Goal: Information Seeking & Learning: Learn about a topic

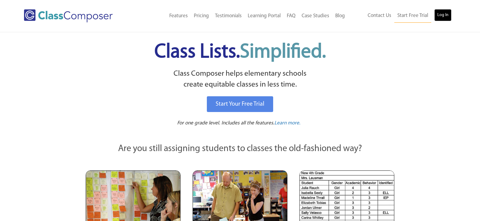
click at [448, 12] on link "Log In" at bounding box center [443, 15] width 17 height 12
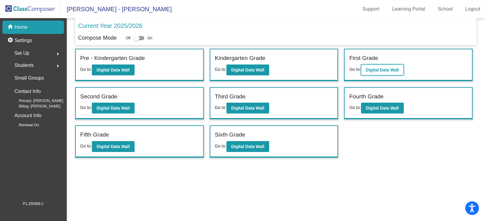
click at [371, 70] on b "Digital Data Wall" at bounding box center [382, 70] width 33 height 5
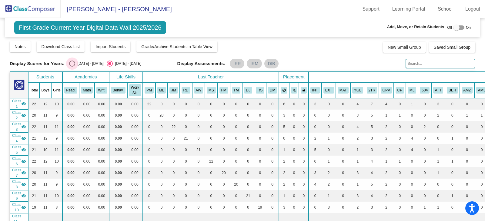
click at [71, 65] on div "Select an option" at bounding box center [72, 64] width 6 height 6
click at [72, 67] on input "[DATE] - [DATE]" at bounding box center [72, 67] width 0 height 0
radio input "true"
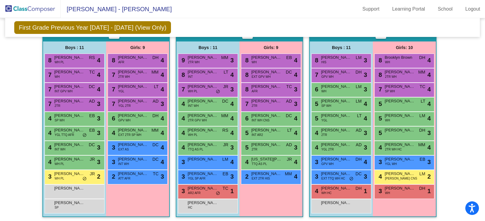
scroll to position [667, 0]
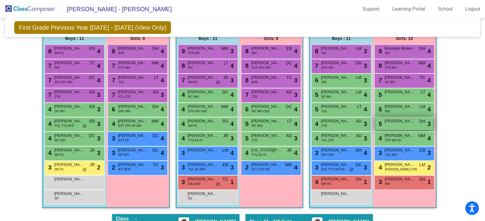
click at [404, 121] on span "[PERSON_NAME]" at bounding box center [400, 121] width 30 height 6
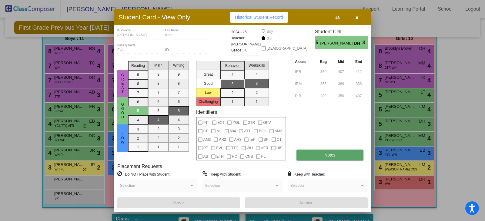
click at [316, 153] on button "Notes" at bounding box center [329, 155] width 67 height 11
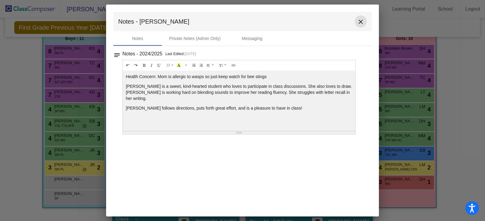
click at [358, 21] on mat-icon "close" at bounding box center [360, 21] width 7 height 7
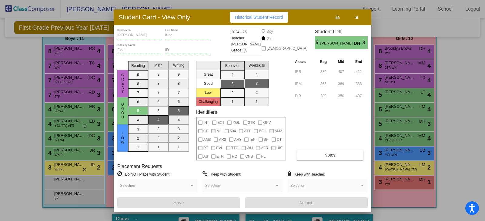
click at [357, 18] on icon "button" at bounding box center [356, 17] width 3 height 4
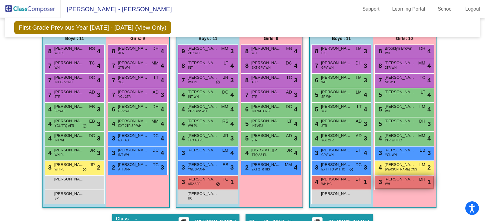
click at [397, 179] on span "[PERSON_NAME]" at bounding box center [400, 179] width 30 height 6
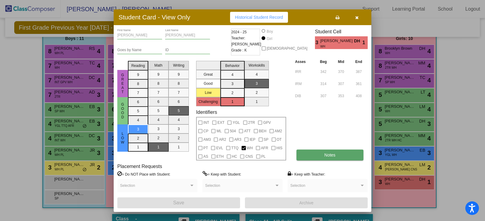
click at [332, 155] on span "Notes" at bounding box center [329, 155] width 11 height 5
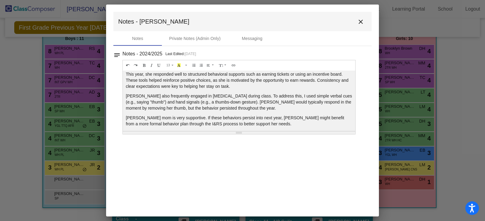
scroll to position [33, 0]
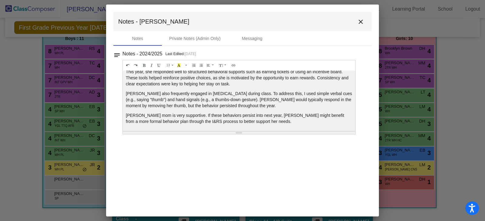
click at [359, 21] on mat-icon "close" at bounding box center [360, 21] width 7 height 7
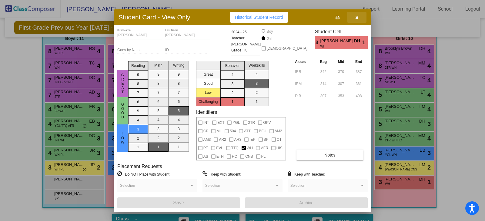
click at [358, 18] on icon "button" at bounding box center [356, 17] width 3 height 4
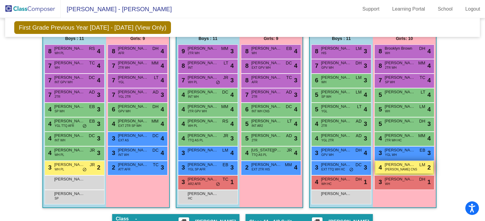
click at [411, 169] on div "4 [PERSON_NAME] [PERSON_NAME] CNS LM lock do_not_disturb_alt 2" at bounding box center [404, 167] width 58 height 12
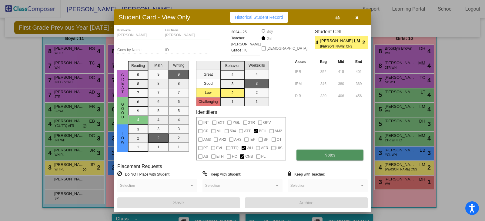
click at [320, 152] on button "Notes" at bounding box center [329, 155] width 67 height 11
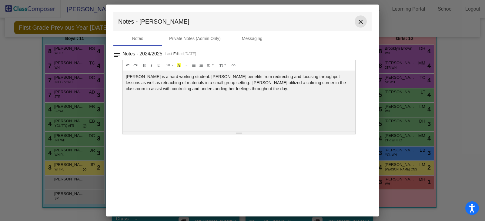
click at [362, 19] on mat-icon "close" at bounding box center [360, 21] width 7 height 7
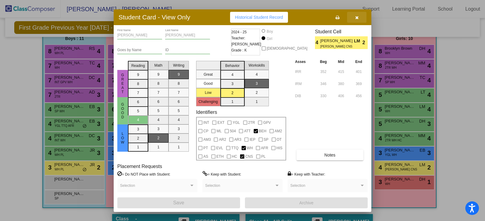
click at [354, 18] on button "button" at bounding box center [356, 17] width 19 height 11
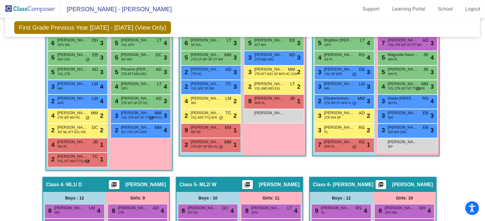
scroll to position [303, 0]
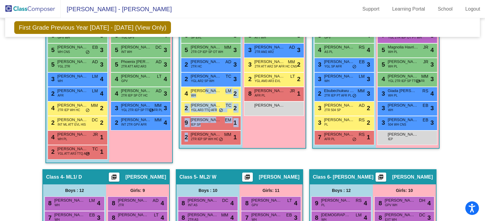
drag, startPoint x: 204, startPoint y: 92, endPoint x: 240, endPoint y: 163, distance: 79.7
click at [240, 163] on div "Class 2 - ICR2/ L/M picture_as_pdf [PERSON_NAME] Add Student First Name Last Na…" at bounding box center [242, 64] width 127 height 212
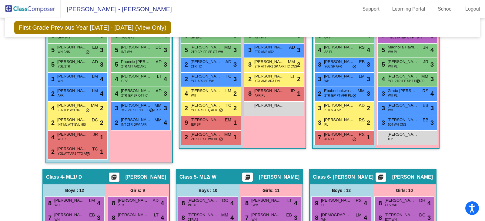
click at [289, 137] on div "Girls: 9 7 [PERSON_NAME] AFR [PERSON_NAME] lock do_not_disturb_alt 4 6 [PERSON_…" at bounding box center [273, 60] width 63 height 175
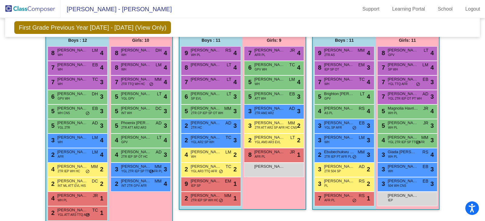
scroll to position [242, 0]
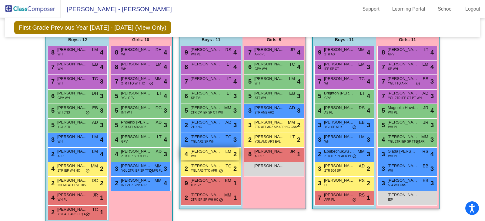
click at [221, 155] on div "4 [PERSON_NAME] WH LM lock do_not_disturb_alt 2" at bounding box center [210, 154] width 58 height 12
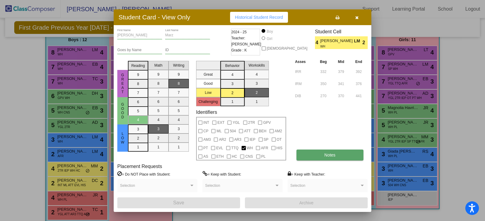
click at [329, 154] on span "Notes" at bounding box center [329, 155] width 11 height 5
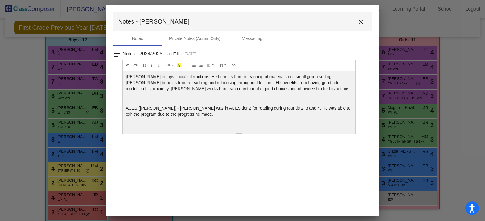
click at [361, 20] on mat-icon "close" at bounding box center [360, 21] width 7 height 7
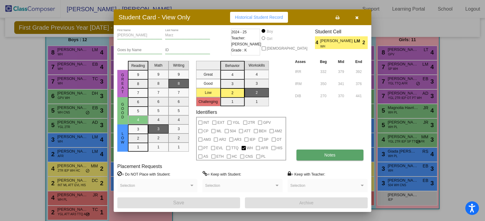
click at [325, 152] on button "Notes" at bounding box center [329, 155] width 67 height 11
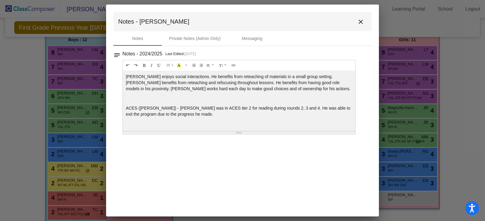
click at [358, 24] on mat-icon "close" at bounding box center [360, 21] width 7 height 7
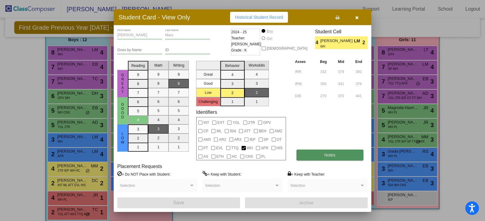
click at [325, 154] on span "Notes" at bounding box center [329, 155] width 11 height 5
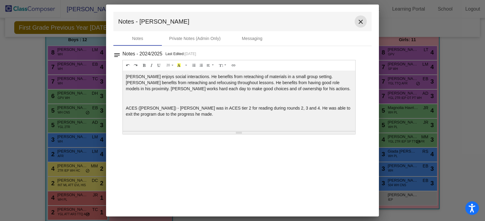
click at [365, 22] on button "close" at bounding box center [361, 21] width 12 height 12
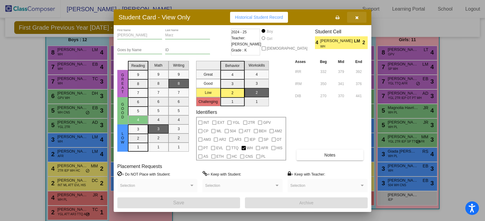
click at [355, 17] on icon "button" at bounding box center [356, 17] width 3 height 4
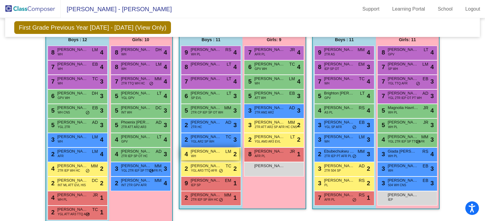
click at [212, 156] on div "4 [PERSON_NAME] WH LM lock do_not_disturb_alt 2" at bounding box center [210, 154] width 58 height 12
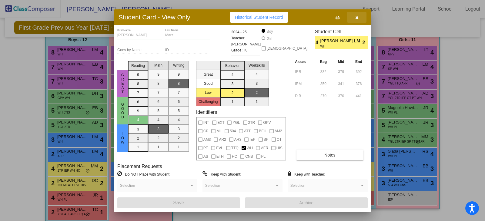
click at [355, 16] on button "button" at bounding box center [356, 17] width 19 height 11
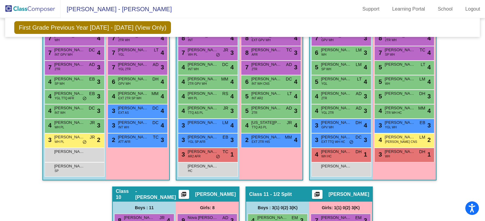
scroll to position [697, 0]
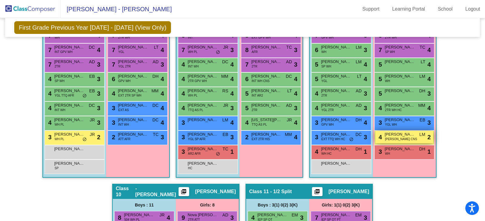
click at [405, 137] on span "[PERSON_NAME]" at bounding box center [400, 135] width 30 height 6
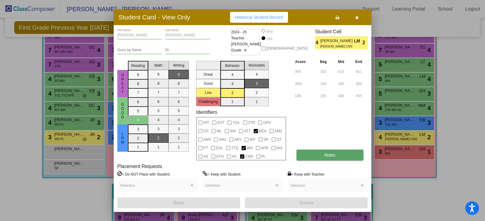
click at [346, 153] on button "Notes" at bounding box center [329, 155] width 67 height 11
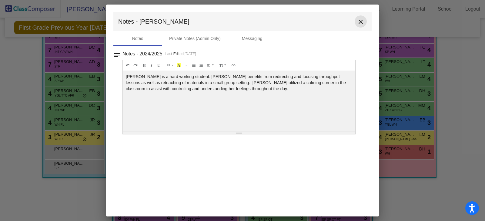
click at [362, 20] on mat-icon "close" at bounding box center [360, 21] width 7 height 7
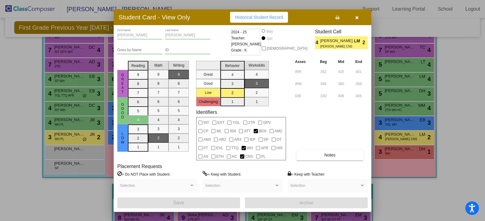
click at [358, 19] on icon "button" at bounding box center [356, 17] width 3 height 4
